Goal: Transaction & Acquisition: Purchase product/service

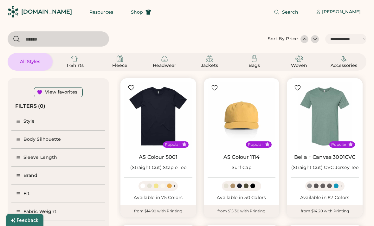
select select "*****"
select select "*"
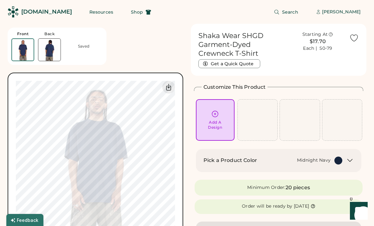
click at [218, 125] on div "Add A Design" at bounding box center [215, 125] width 14 height 10
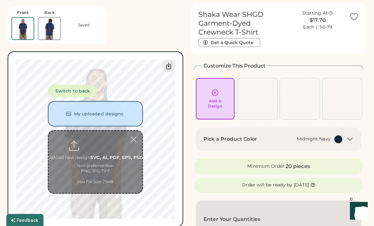
scroll to position [24, 0]
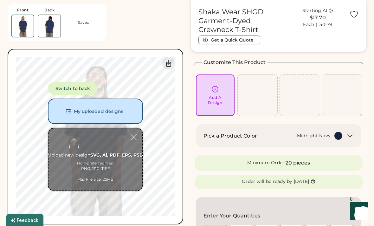
click at [112, 149] on input "file" at bounding box center [95, 159] width 94 height 62
type input "**********"
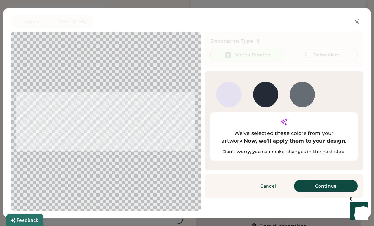
click at [324, 180] on button "Continue" at bounding box center [325, 186] width 63 height 13
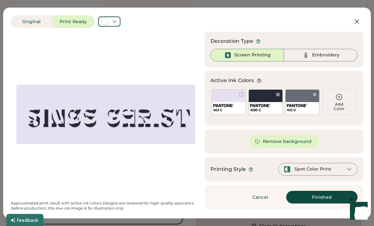
click at [94, 121] on div at bounding box center [105, 114] width 179 height 154
click at [292, 146] on button "Remove background" at bounding box center [284, 141] width 71 height 13
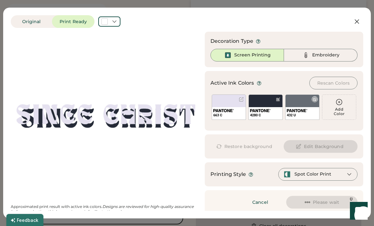
click at [306, 112] on img at bounding box center [297, 110] width 21 height 3
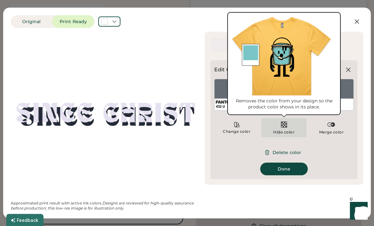
click at [284, 128] on img at bounding box center [284, 125] width 8 height 8
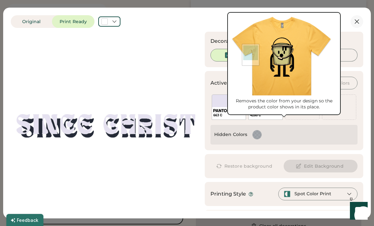
click at [354, 16] on button at bounding box center [356, 21] width 13 height 13
